Goal: Information Seeking & Learning: Learn about a topic

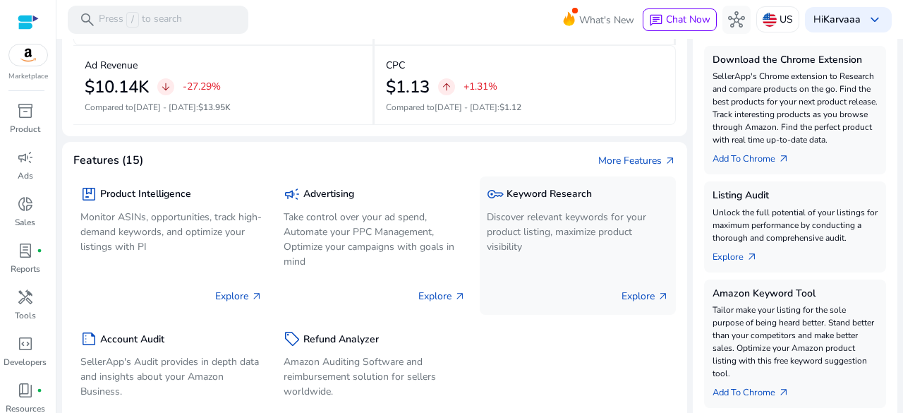
scroll to position [350, 0]
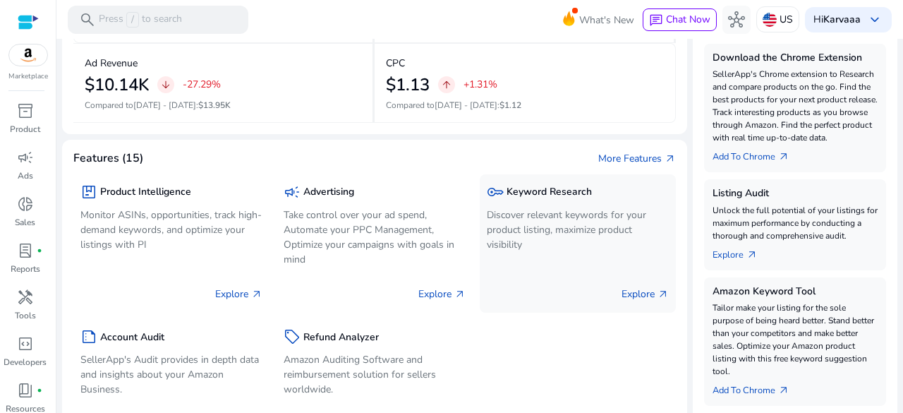
click at [545, 217] on p "Discover relevant keywords for your product listing, maximize product visibility" at bounding box center [578, 229] width 182 height 44
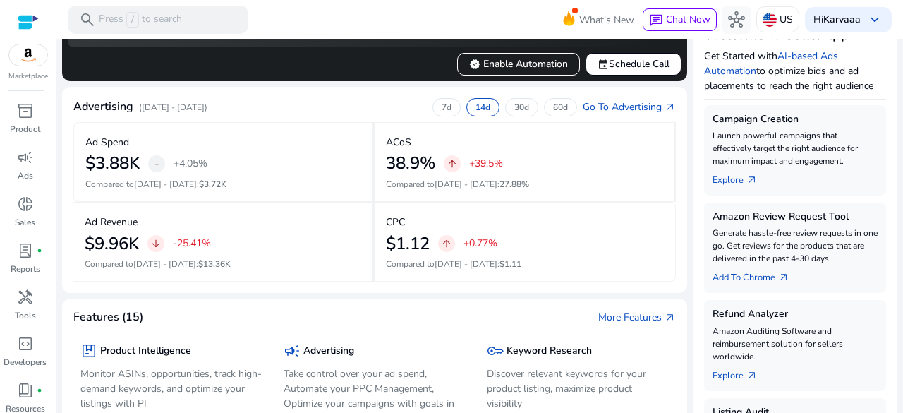
scroll to position [292, 0]
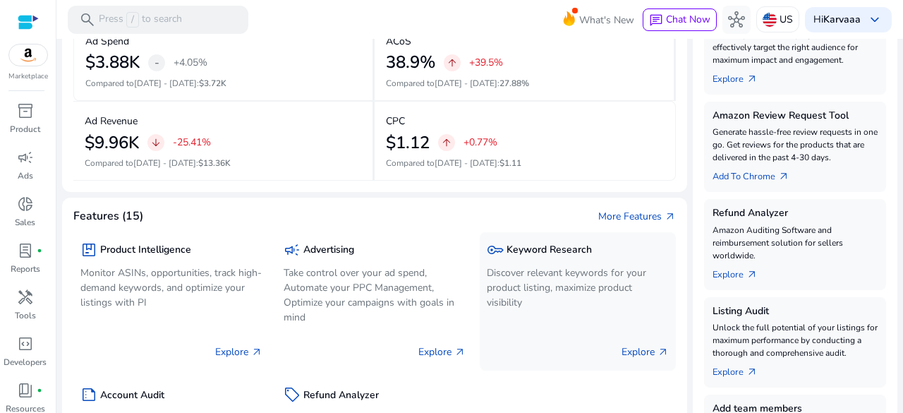
click at [516, 265] on p "Discover relevant keywords for your product listing, maximize product visibility" at bounding box center [578, 287] width 182 height 44
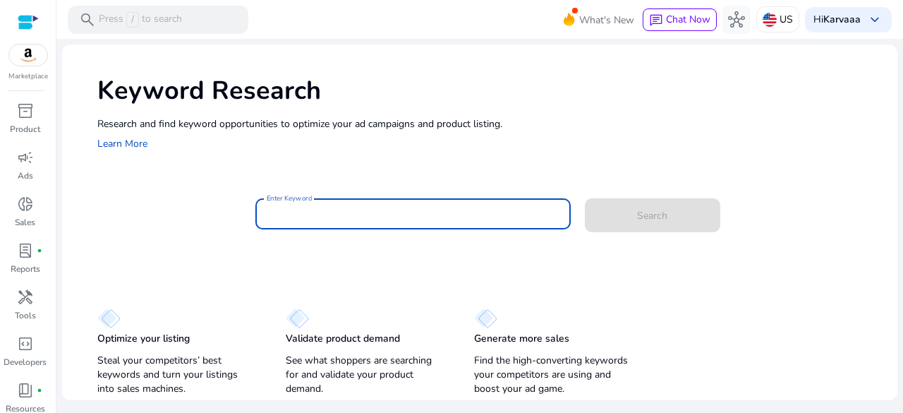
drag, startPoint x: 516, startPoint y: 262, endPoint x: 296, endPoint y: 210, distance: 226.9
click at [296, 210] on input "Enter Keyword" at bounding box center [413, 214] width 293 height 16
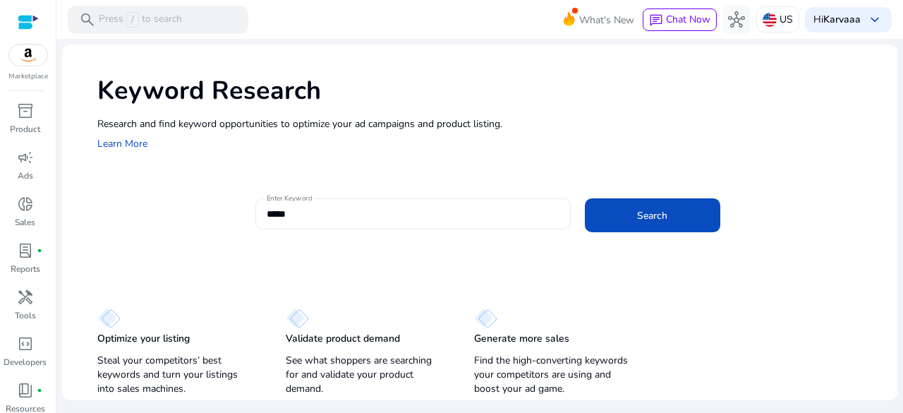
click at [391, 205] on div "*****" at bounding box center [413, 213] width 293 height 31
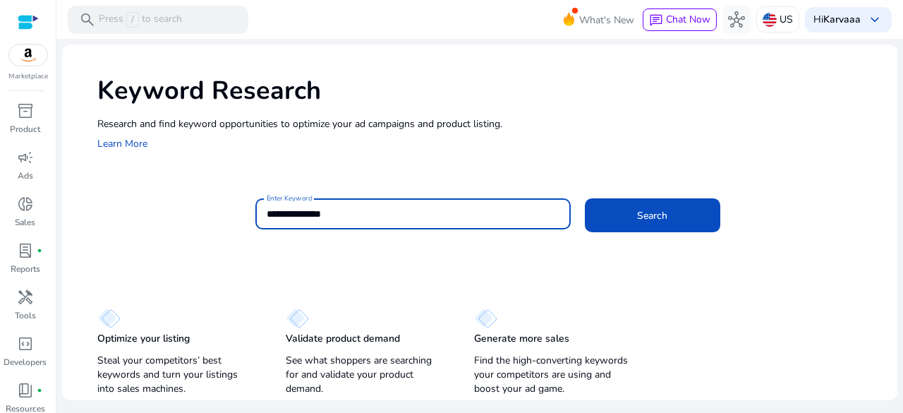
type input "**********"
click at [585, 198] on button "Search" at bounding box center [652, 215] width 135 height 34
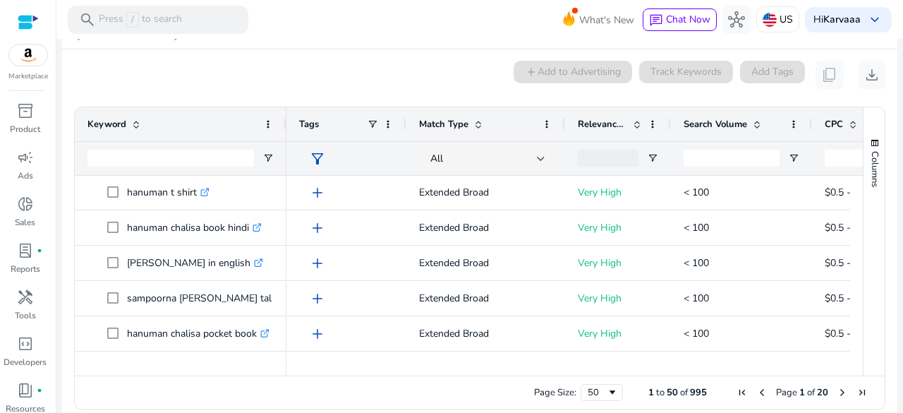
scroll to position [777, 0]
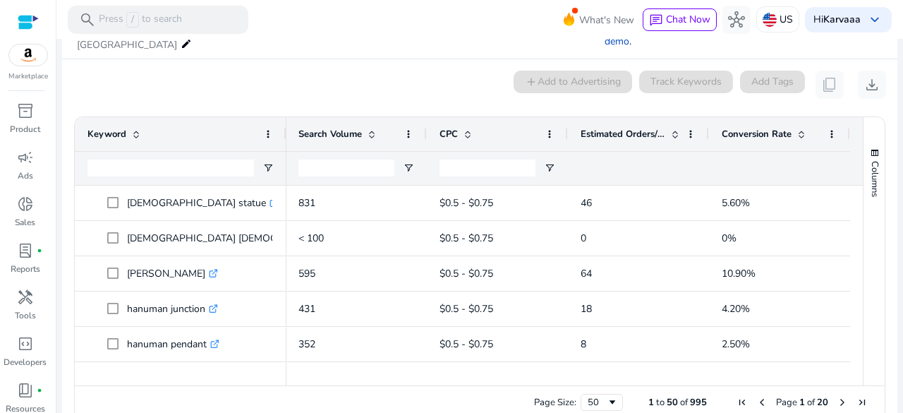
click at [673, 128] on span at bounding box center [674, 133] width 11 height 11
click at [669, 128] on span at bounding box center [674, 133] width 11 height 11
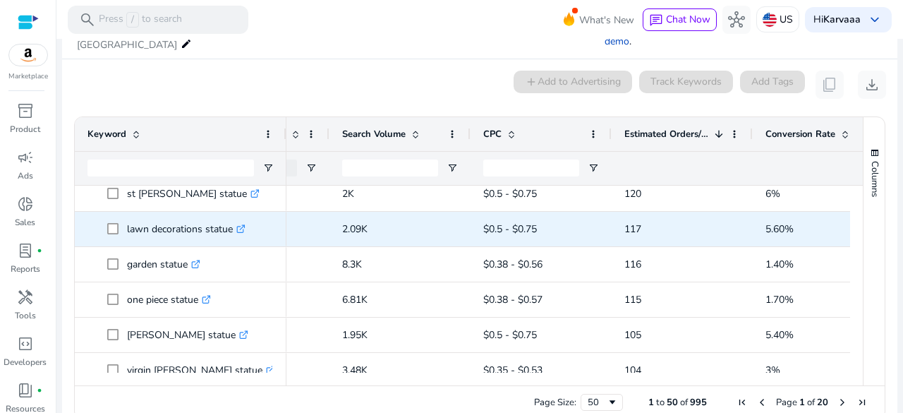
scroll to position [579, 0]
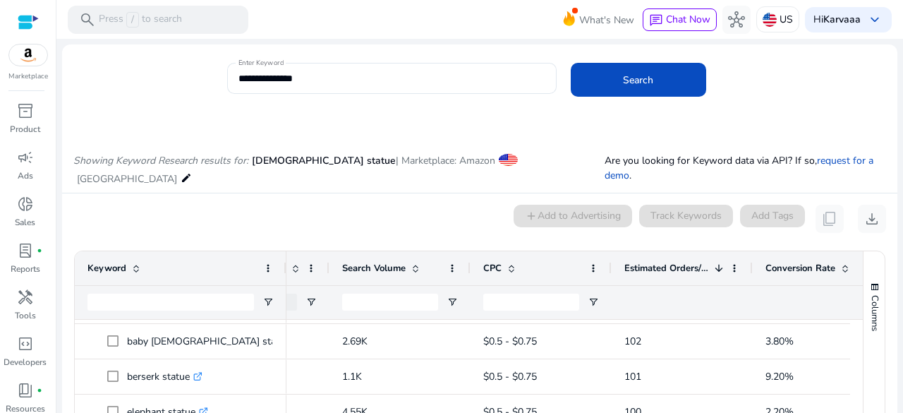
click at [23, 6] on div at bounding box center [28, 22] width 21 height 44
click at [27, 16] on div at bounding box center [28, 22] width 21 height 16
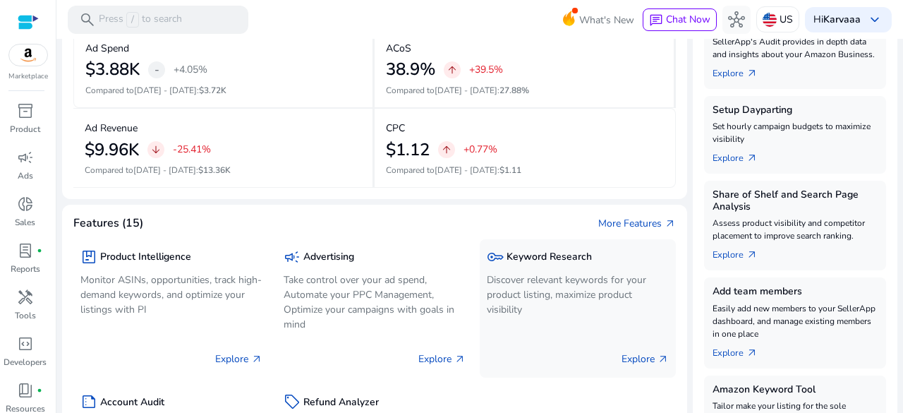
click at [535, 269] on div "key Keyword Research Discover relevant keywords for your product listing, maxim…" at bounding box center [578, 283] width 182 height 74
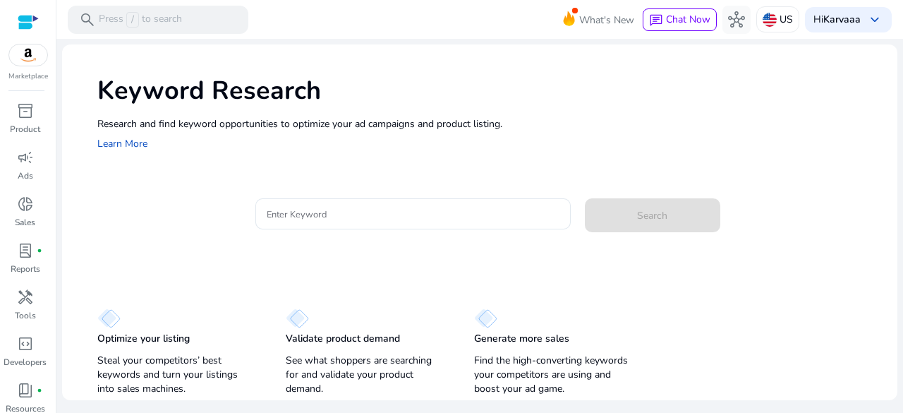
click at [535, 269] on div "Keyword Research Research and find keyword opportunities to optimize your [PERS…" at bounding box center [479, 221] width 835 height 355
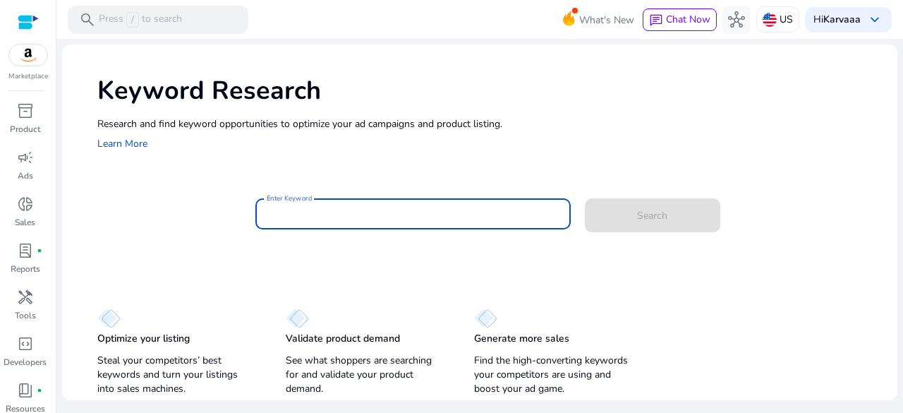
drag, startPoint x: 334, startPoint y: 209, endPoint x: 343, endPoint y: 174, distance: 37.1
click at [343, 174] on div "Keyword Research Research and find keyword opportunities to optimize your [PERS…" at bounding box center [479, 221] width 835 height 355
click at [324, 213] on input "Enter Keyword" at bounding box center [413, 214] width 293 height 16
click at [322, 212] on input "Enter Keyword" at bounding box center [413, 214] width 293 height 16
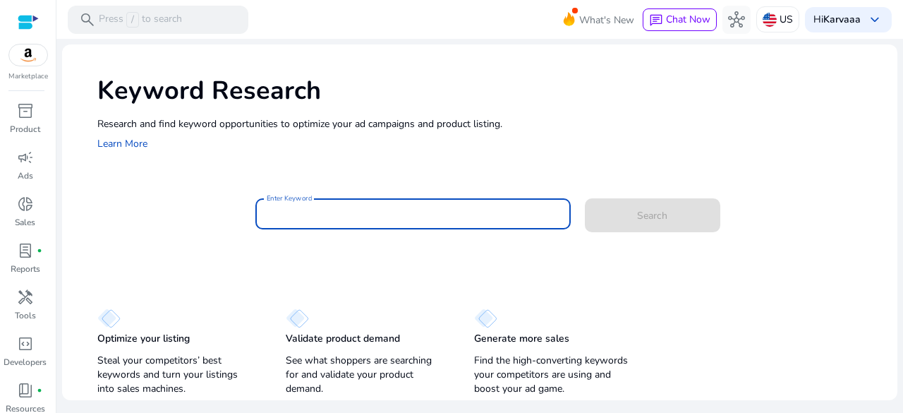
click at [322, 212] on input "Enter Keyword" at bounding box center [413, 214] width 293 height 16
click at [309, 221] on input "Enter Keyword" at bounding box center [413, 214] width 293 height 16
click at [337, 215] on input "Enter Keyword" at bounding box center [413, 214] width 293 height 16
click at [355, 207] on input "Enter Keyword" at bounding box center [413, 214] width 293 height 16
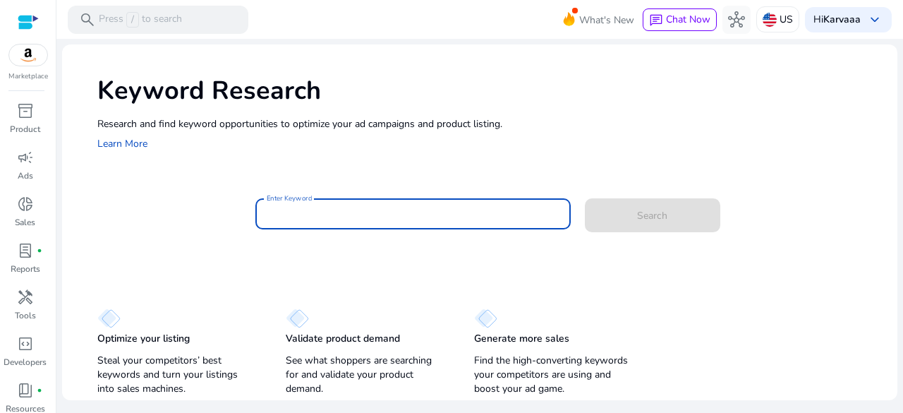
click at [355, 207] on input "Enter Keyword" at bounding box center [413, 214] width 293 height 16
click at [402, 214] on input "Enter Keyword" at bounding box center [413, 214] width 293 height 16
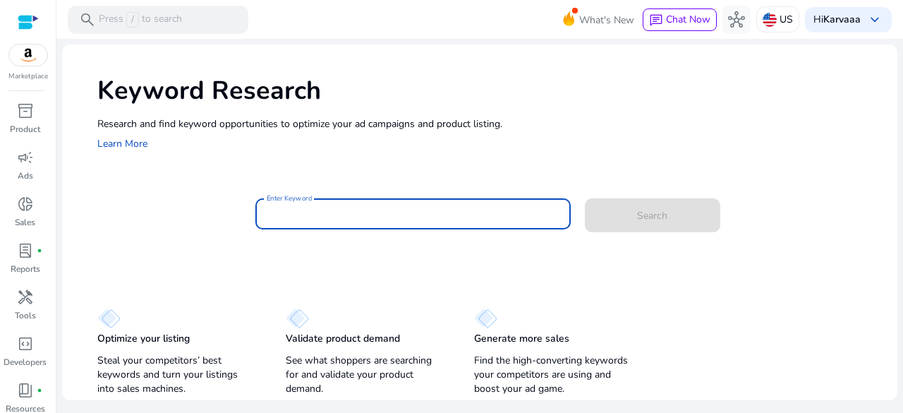
click at [402, 214] on input "Enter Keyword" at bounding box center [413, 214] width 293 height 16
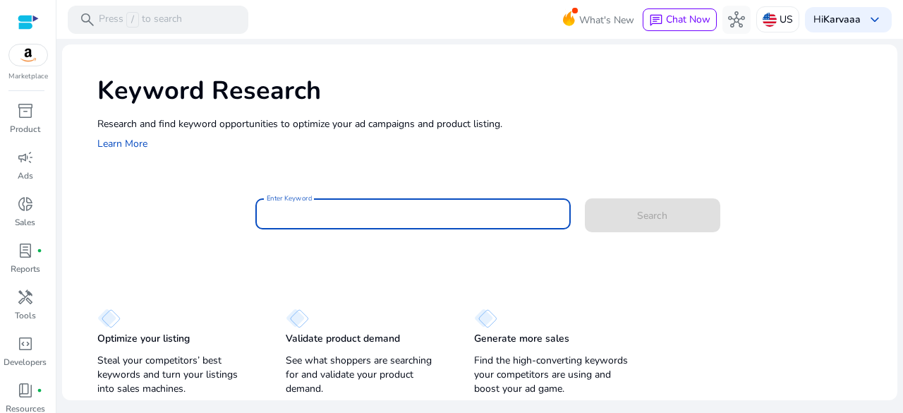
click at [402, 214] on input "Enter Keyword" at bounding box center [413, 214] width 293 height 16
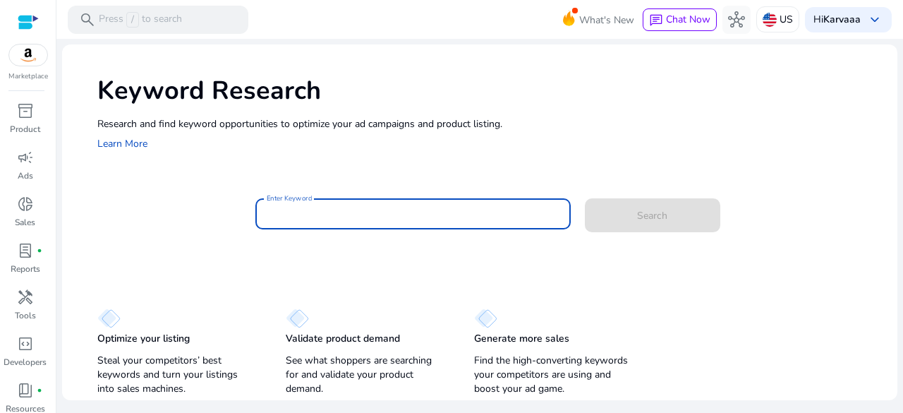
click at [402, 214] on input "Enter Keyword" at bounding box center [413, 214] width 293 height 16
click at [395, 214] on input "Enter Keyword" at bounding box center [413, 214] width 293 height 16
click at [414, 218] on input "Enter Keyword" at bounding box center [413, 214] width 293 height 16
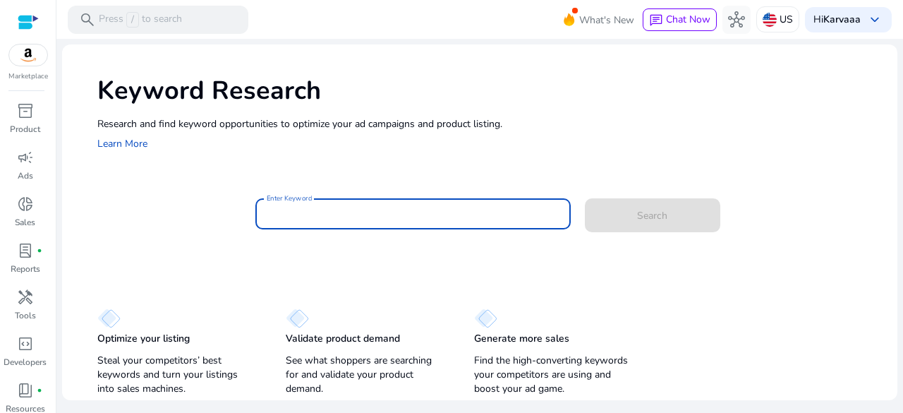
click at [378, 207] on input "Enter Keyword" at bounding box center [413, 214] width 293 height 16
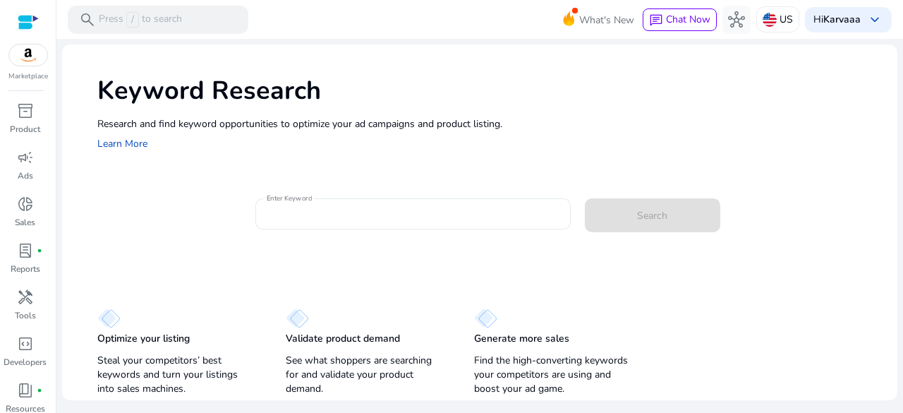
click at [387, 221] on div at bounding box center [413, 213] width 293 height 31
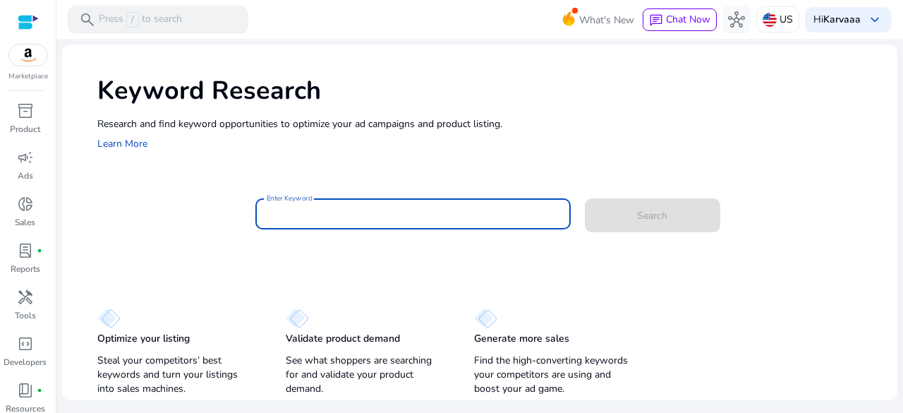
click at [427, 214] on input "Enter Keyword" at bounding box center [413, 214] width 293 height 16
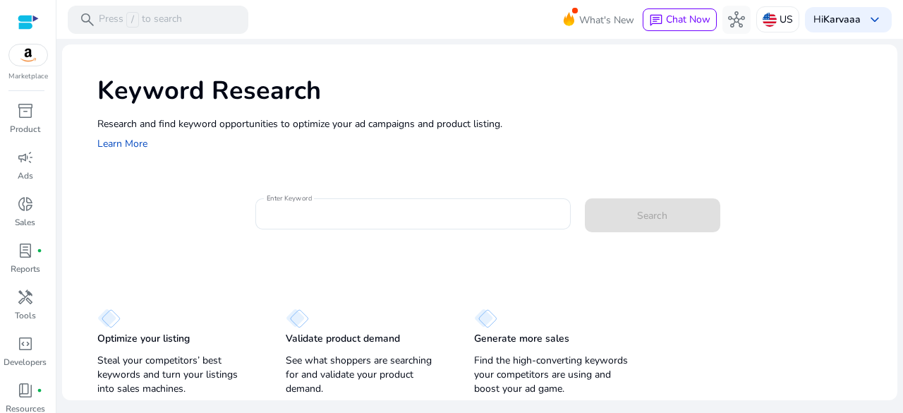
drag, startPoint x: 467, startPoint y: 155, endPoint x: 566, endPoint y: 118, distance: 106.2
click at [566, 118] on div "Keyword Research Research and find keyword opportunities to optimize your [PERS…" at bounding box center [479, 111] width 835 height 135
click at [545, 132] on div "Research and find keyword opportunities to optimize your [PERSON_NAME] and prod…" at bounding box center [490, 134] width 786 height 36
click at [308, 157] on div "Keyword Research Research and find keyword opportunities to optimize your [PERS…" at bounding box center [479, 111] width 835 height 135
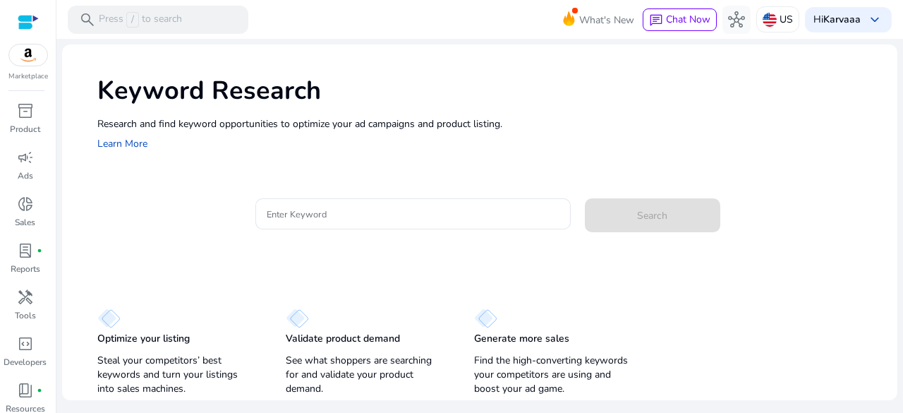
drag, startPoint x: 308, startPoint y: 157, endPoint x: 86, endPoint y: 114, distance: 225.7
click at [86, 114] on div "Keyword Research Research and find keyword opportunities to optimize your [PERS…" at bounding box center [479, 111] width 835 height 135
click at [443, 153] on div "Keyword Research Research and find keyword opportunities to optimize your [PERS…" at bounding box center [479, 111] width 835 height 135
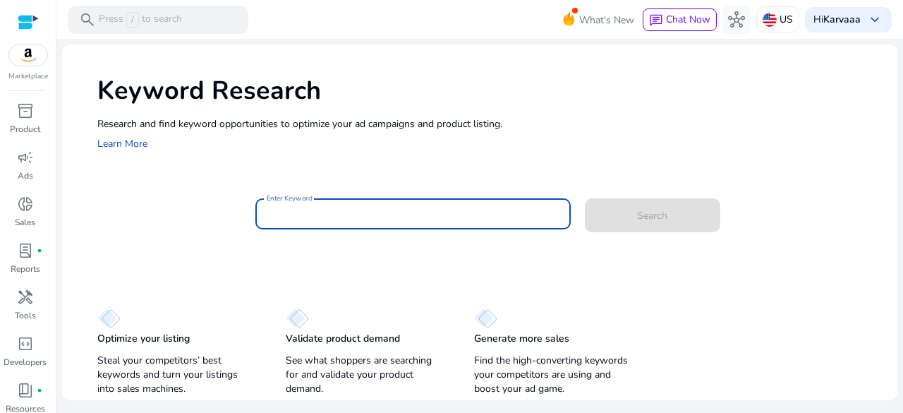
click at [382, 213] on input "Enter Keyword" at bounding box center [413, 214] width 293 height 16
